Goal: Information Seeking & Learning: Learn about a topic

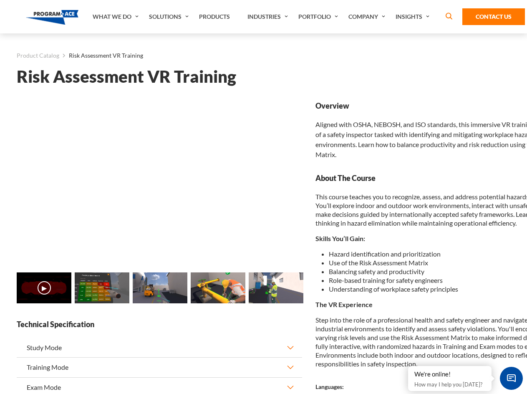
click at [170, 17] on link "Solutions" at bounding box center [170, 16] width 50 height 33
click at [0, 0] on div "AI & Computer Vision Solutions Computer Vision Quality Control AI tools for fas…" at bounding box center [0, 0] width 0 height 0
click at [0, 0] on div "AI & Computer Vision Solutions Virtual Training Solutions Virtual Tour Solution…" at bounding box center [0, 0] width 0 height 0
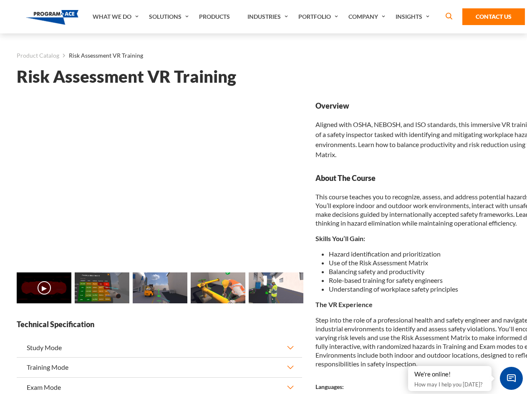
click at [0, 0] on div "AI & Computer Vision Solutions Virtual Training Solutions Virtual Tour Solution…" at bounding box center [0, 0] width 0 height 0
click at [0, 0] on div "AI & Computer Vision Solutions Computer Vision Quality Control AI tools for fas…" at bounding box center [0, 0] width 0 height 0
